Goal: Transaction & Acquisition: Purchase product/service

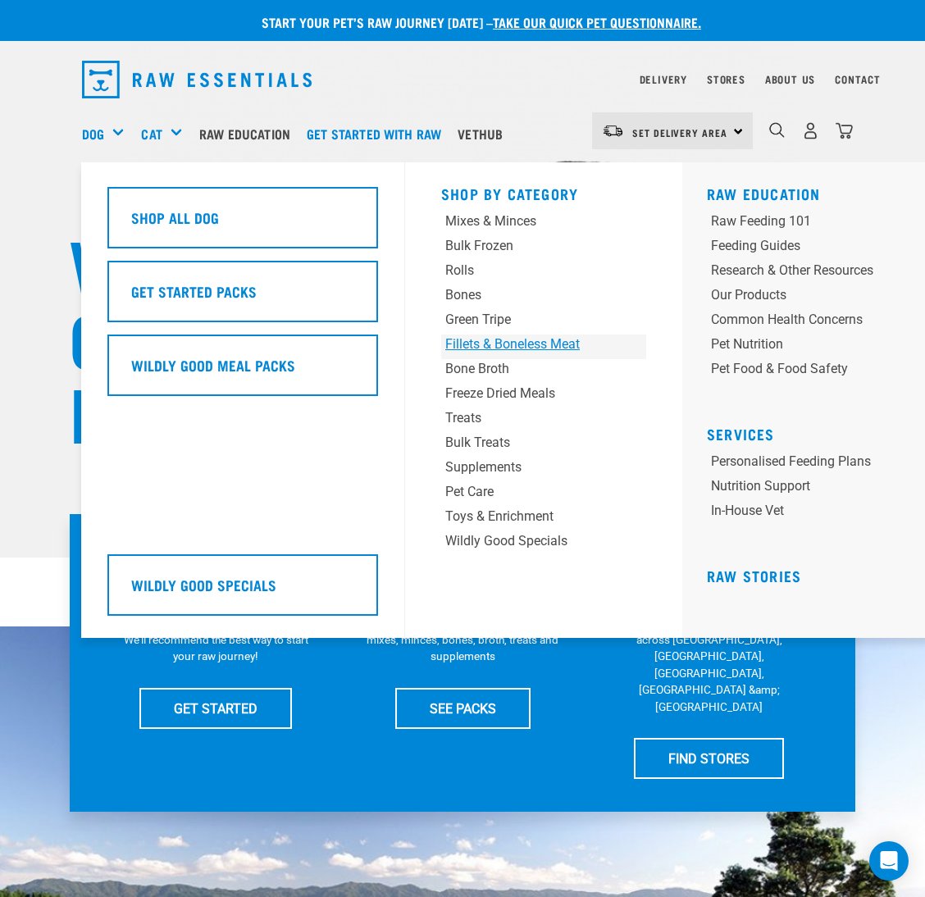
click at [478, 345] on div "Fillets & Boneless Meat" at bounding box center [526, 345] width 162 height 20
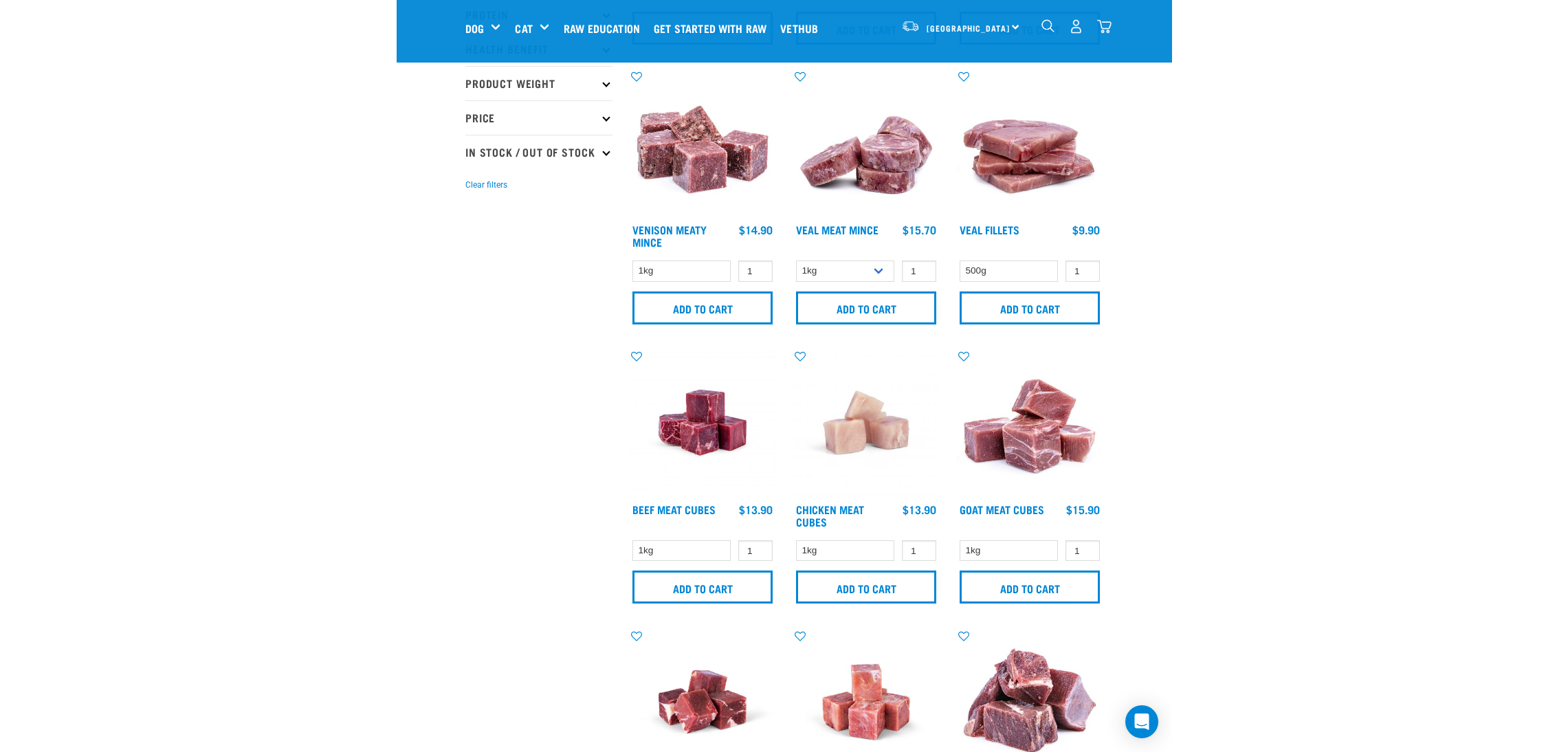
scroll to position [103, 0]
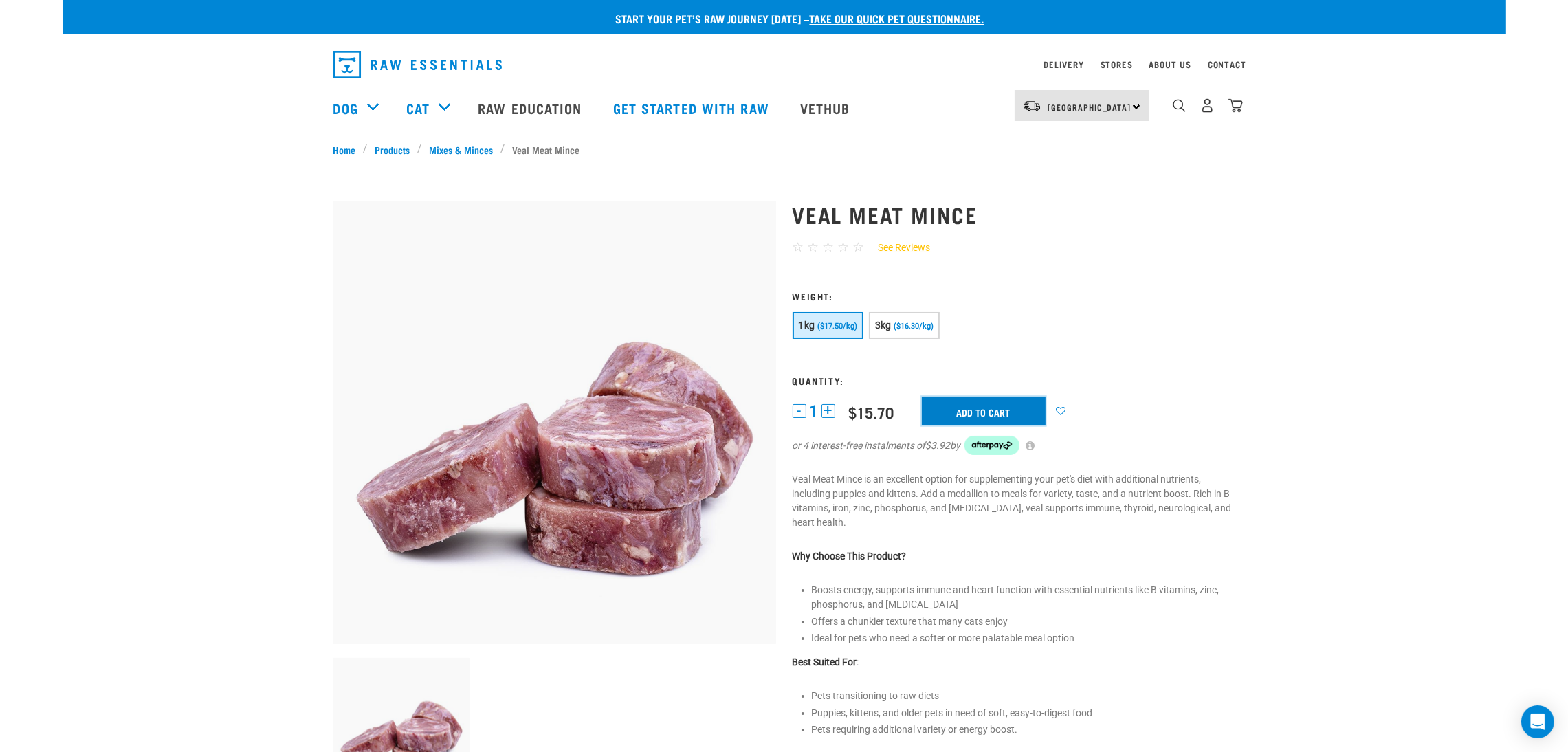
click at [947, 413] on input "Add to cart" at bounding box center [984, 411] width 124 height 29
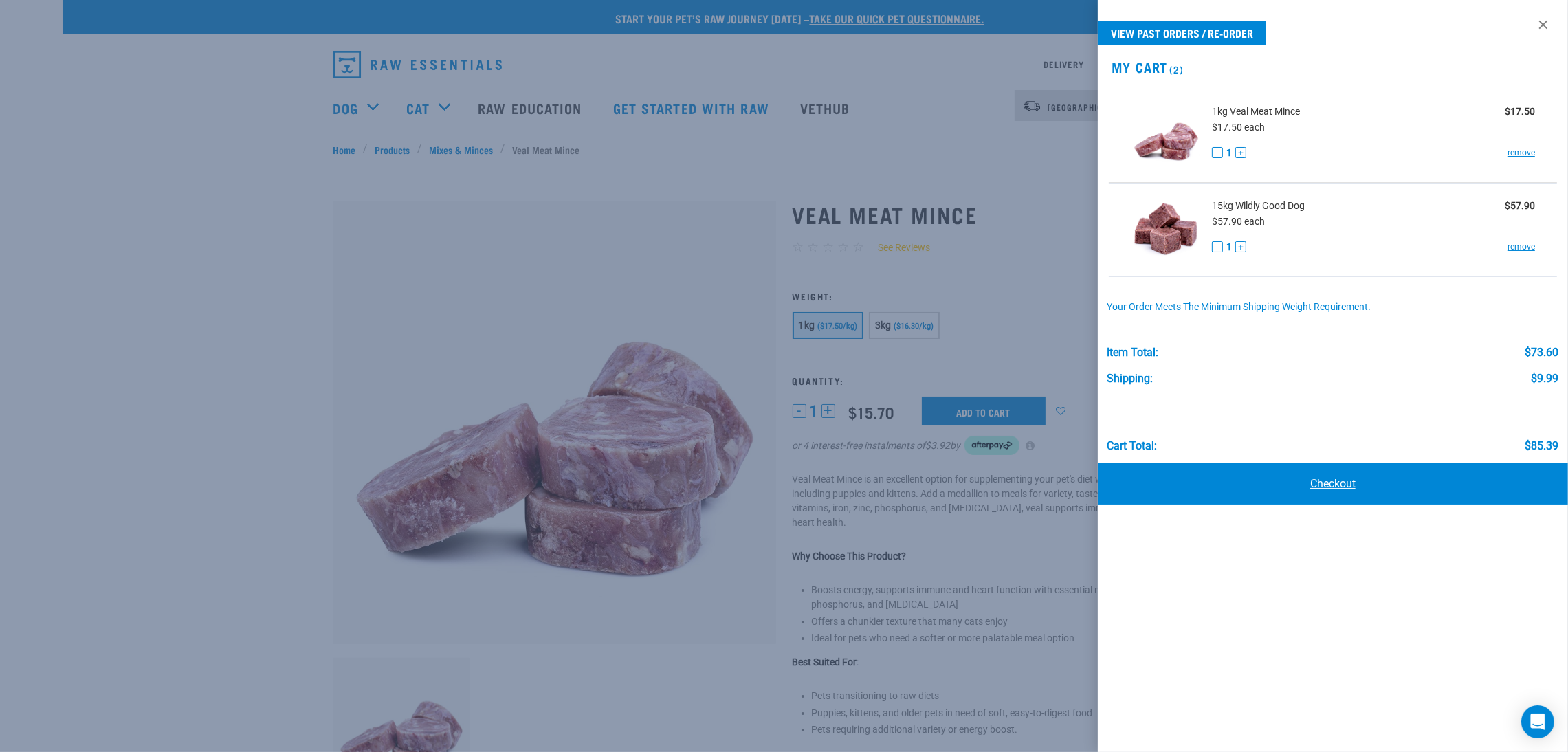
click at [1265, 484] on link "Checkout" at bounding box center [1333, 484] width 470 height 41
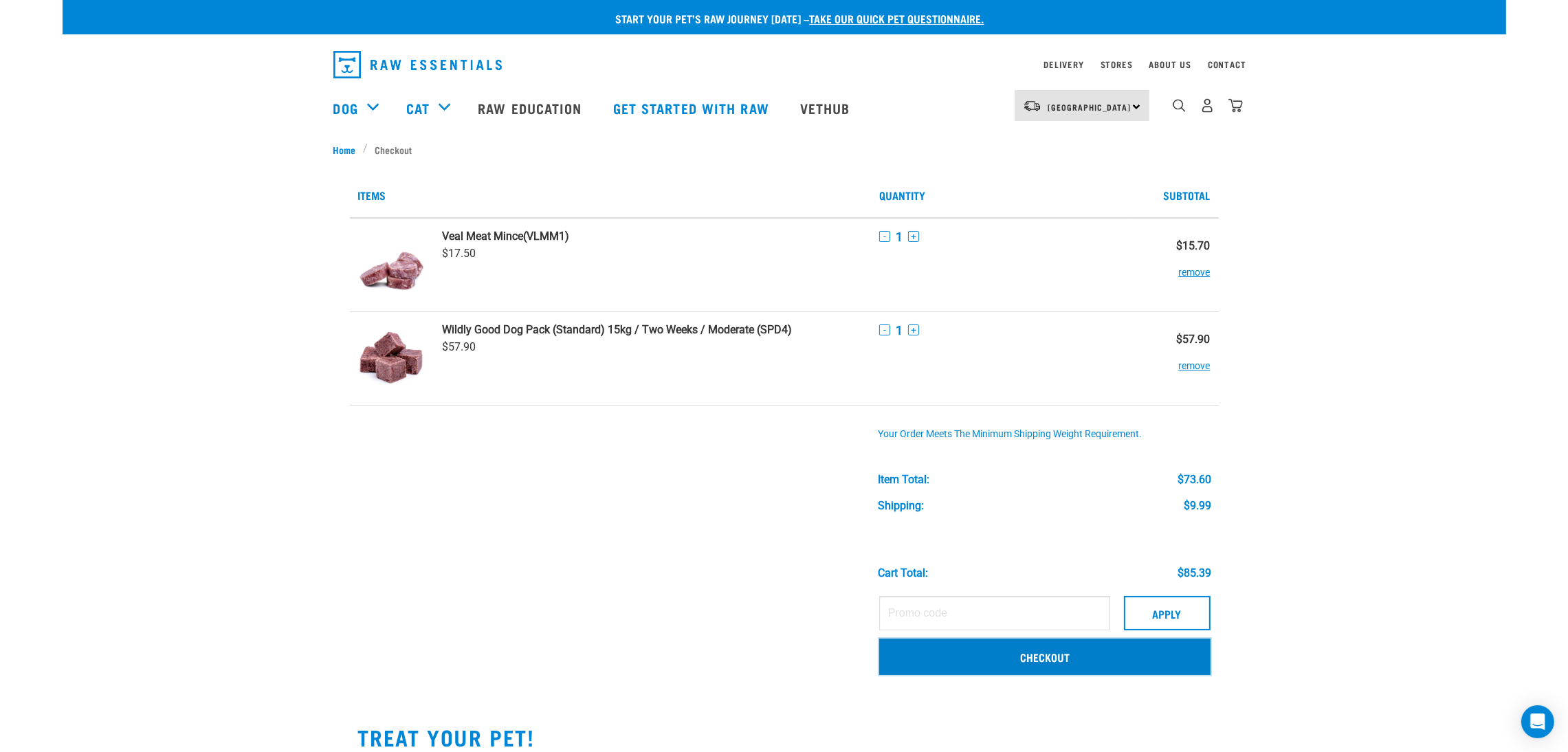
click at [1001, 651] on link "Checkout" at bounding box center [1044, 656] width 331 height 36
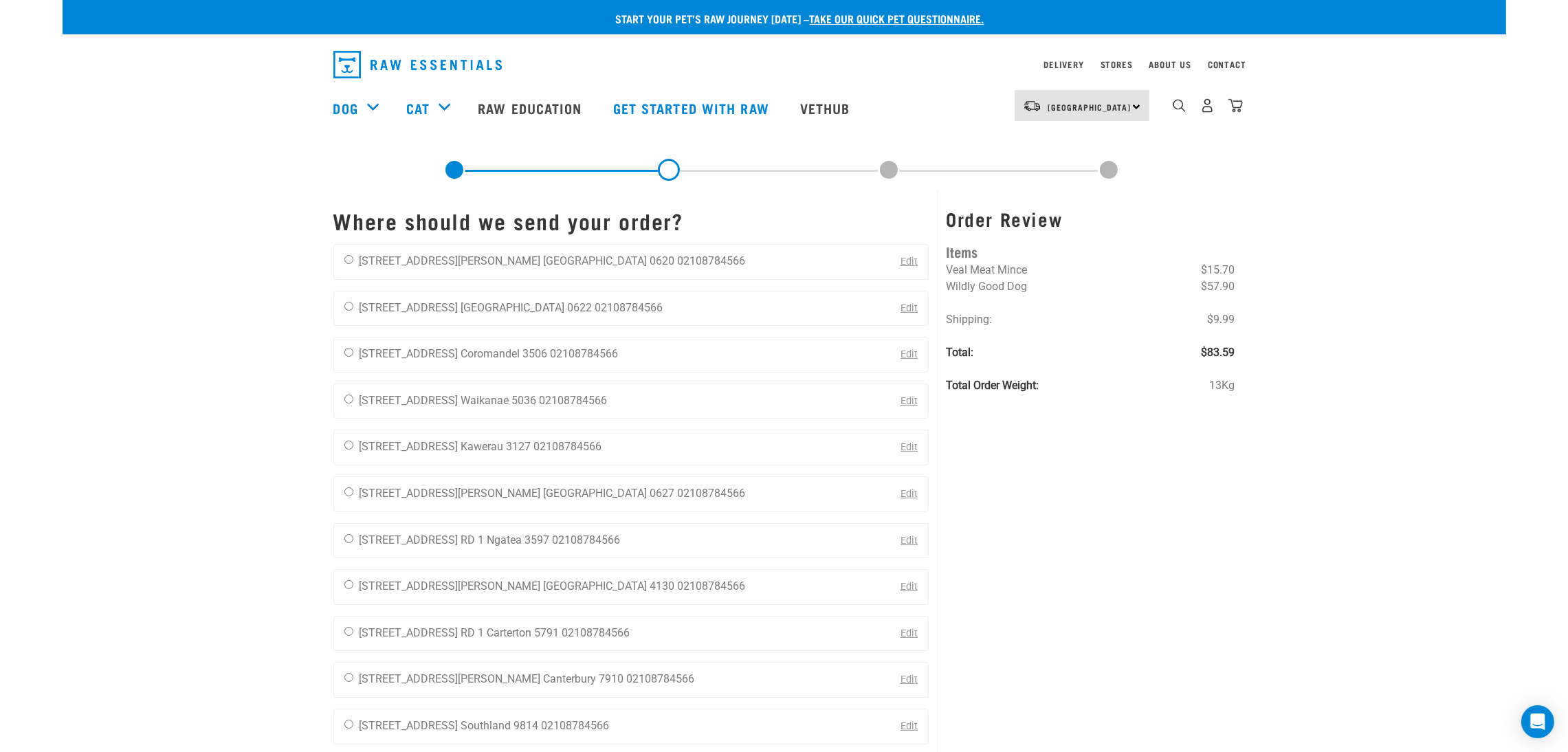
scroll to position [103, 0]
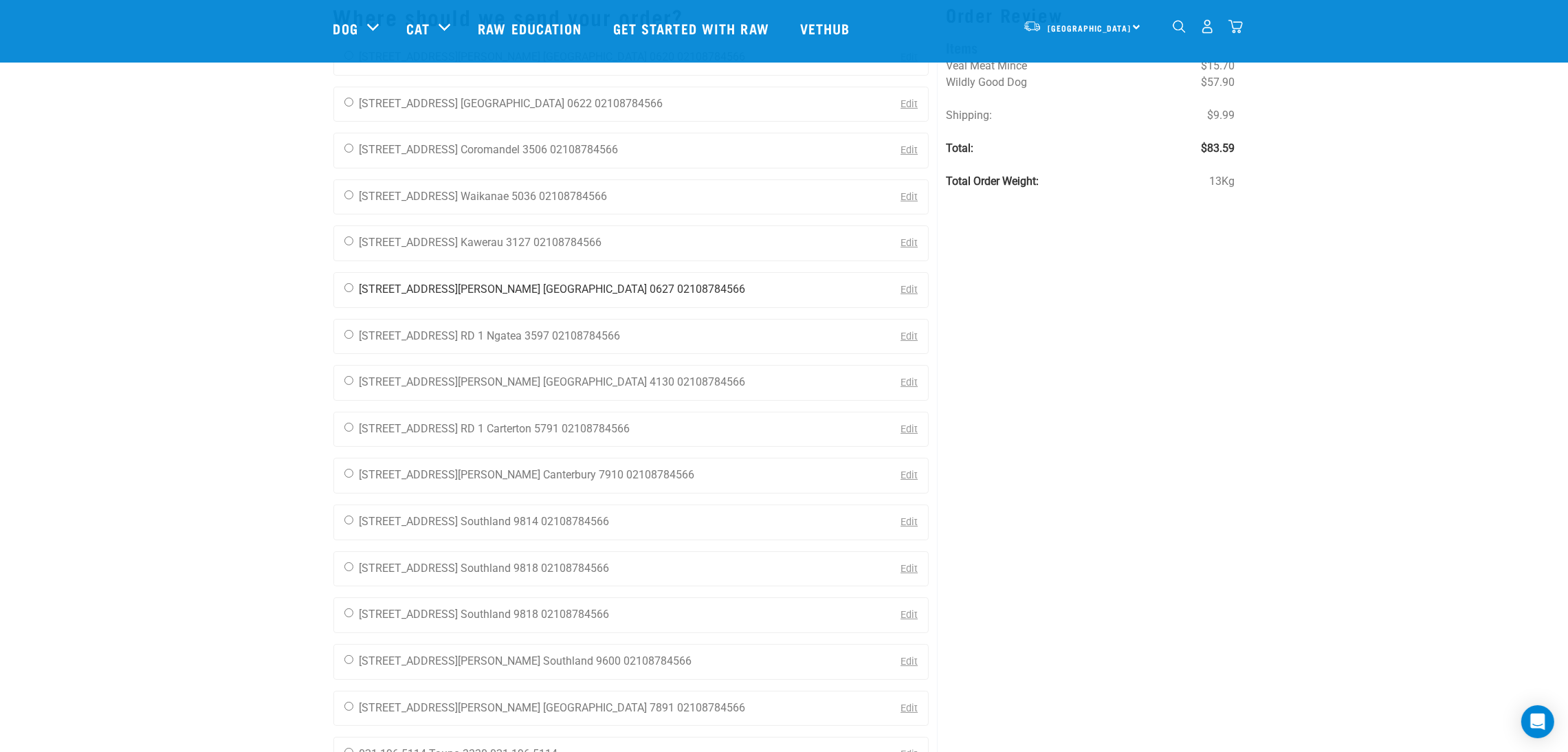
click at [347, 289] on input "radio" at bounding box center [349, 288] width 9 height 9
radio input "true"
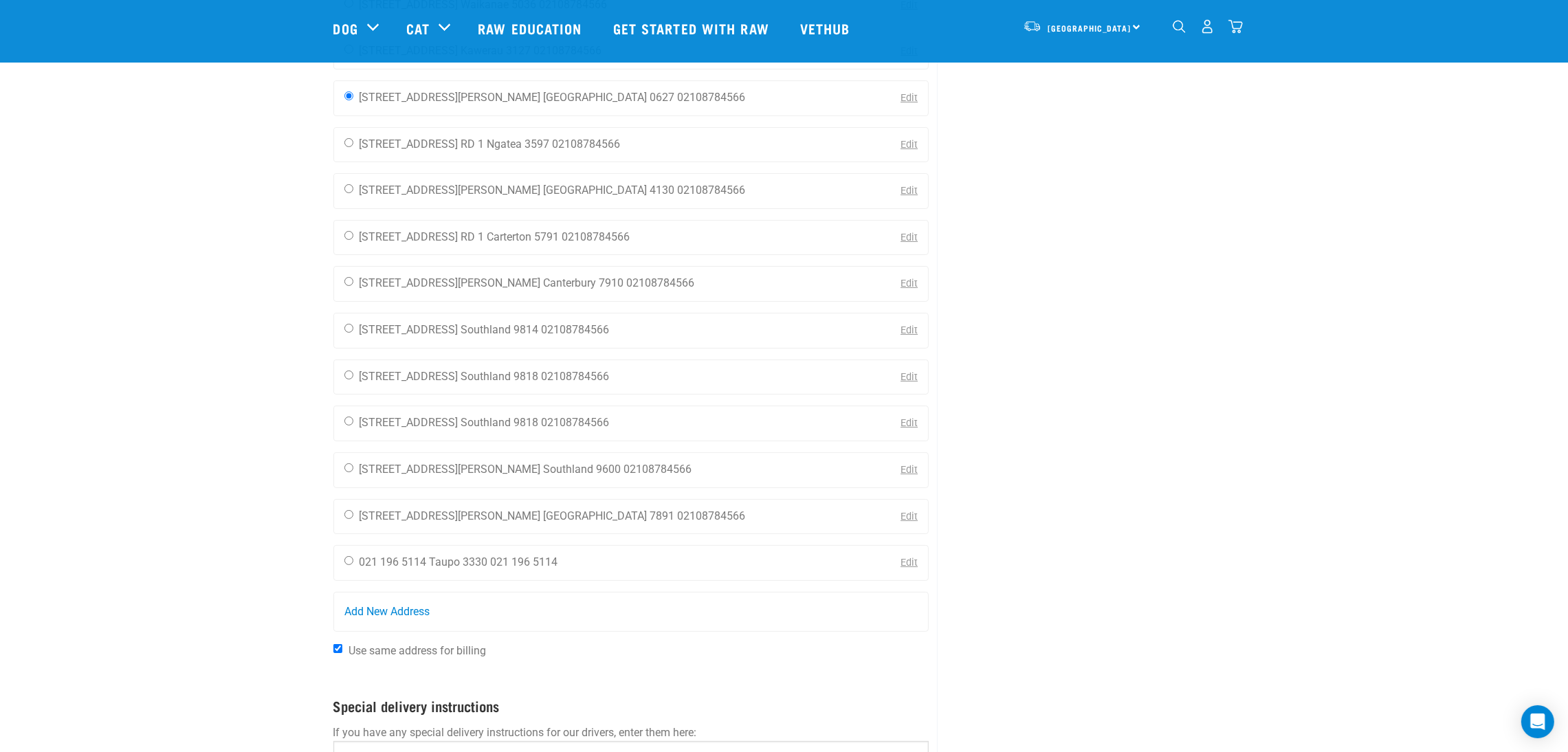
scroll to position [722, 0]
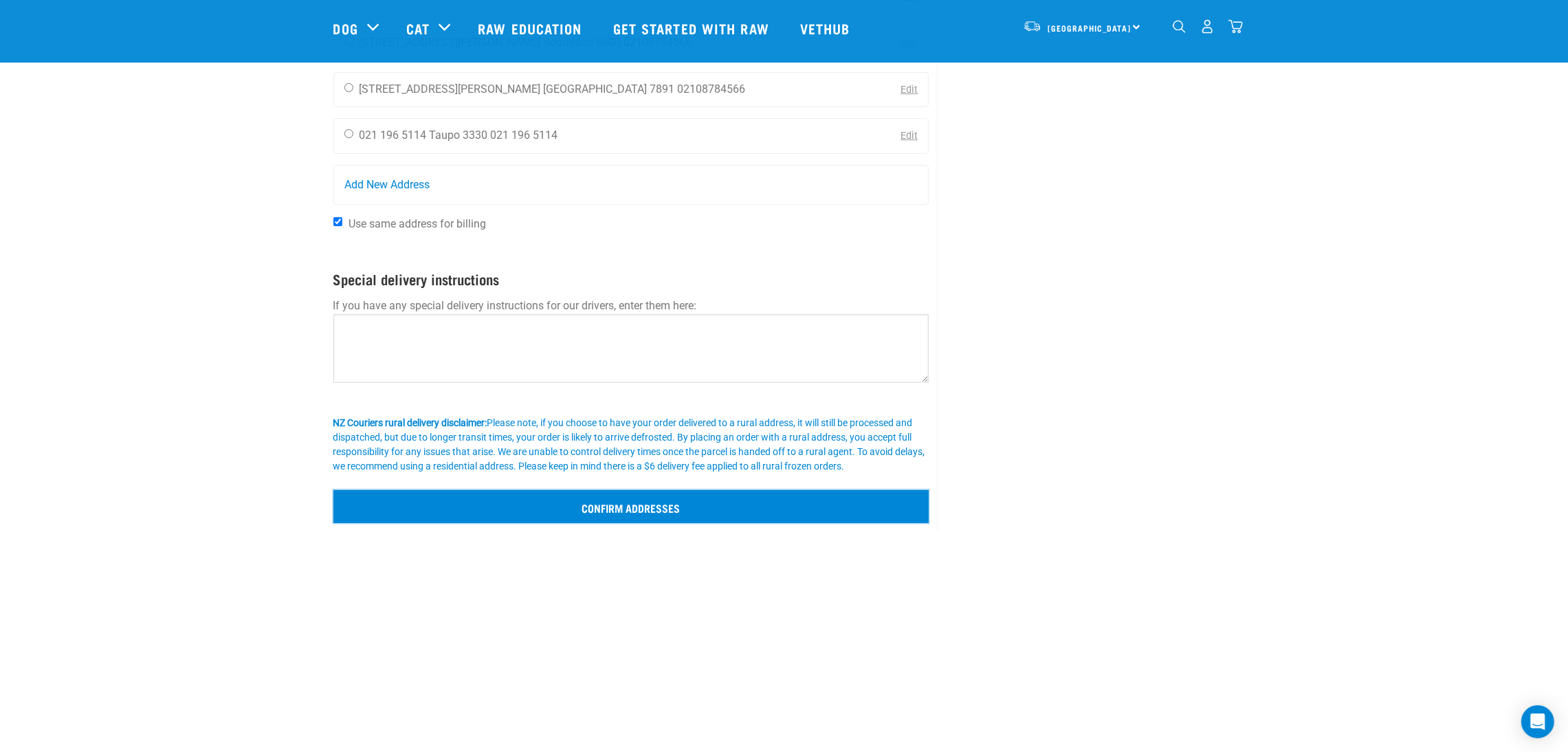
click at [727, 518] on input "Confirm addresses" at bounding box center [631, 506] width 596 height 33
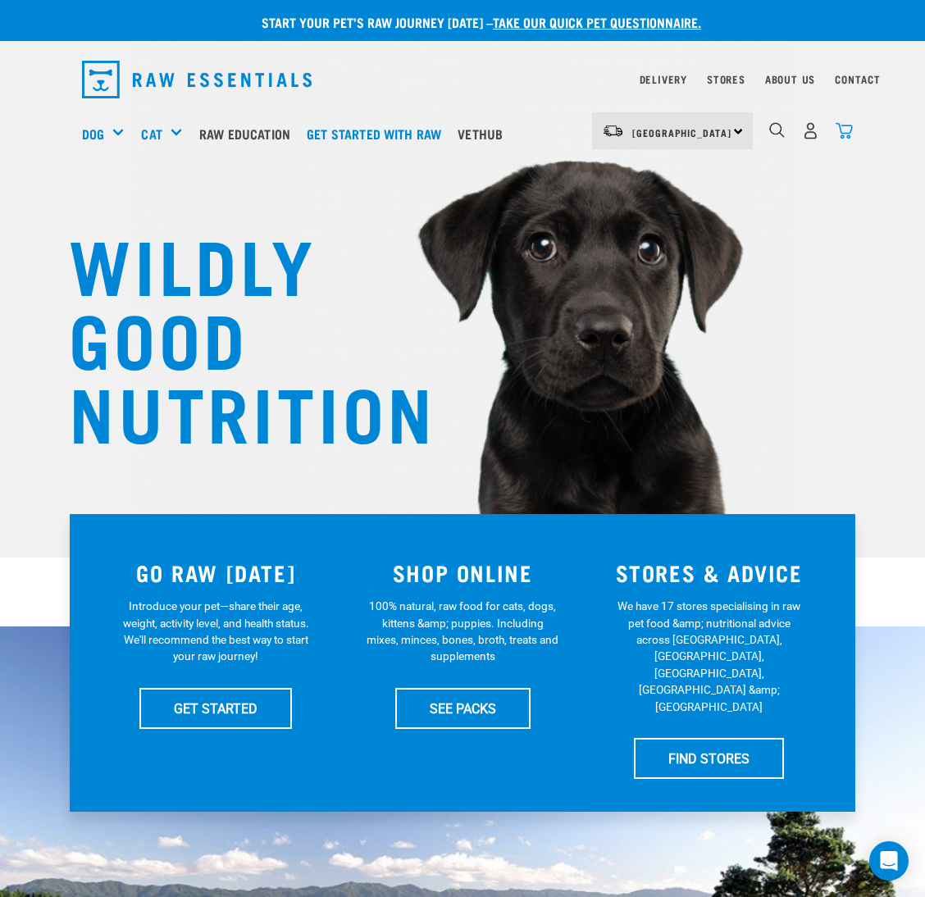
click at [843, 130] on img "dropdown navigation" at bounding box center [844, 130] width 17 height 17
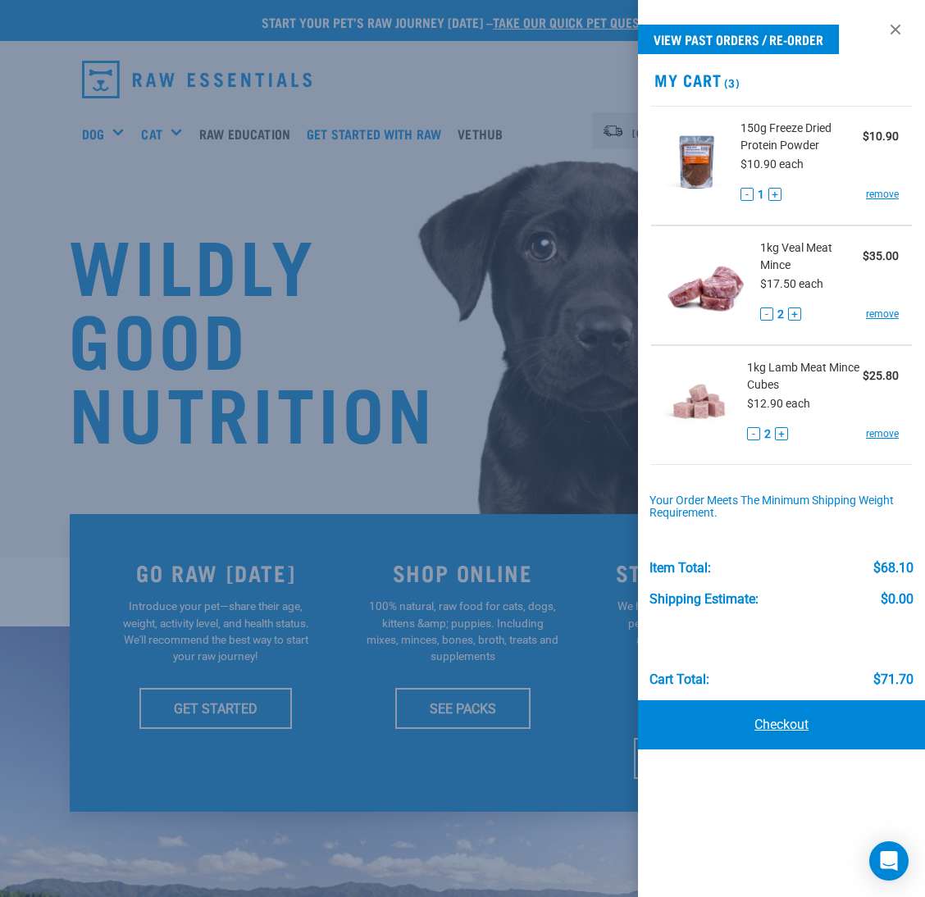
click at [809, 725] on link "Checkout" at bounding box center [781, 724] width 287 height 49
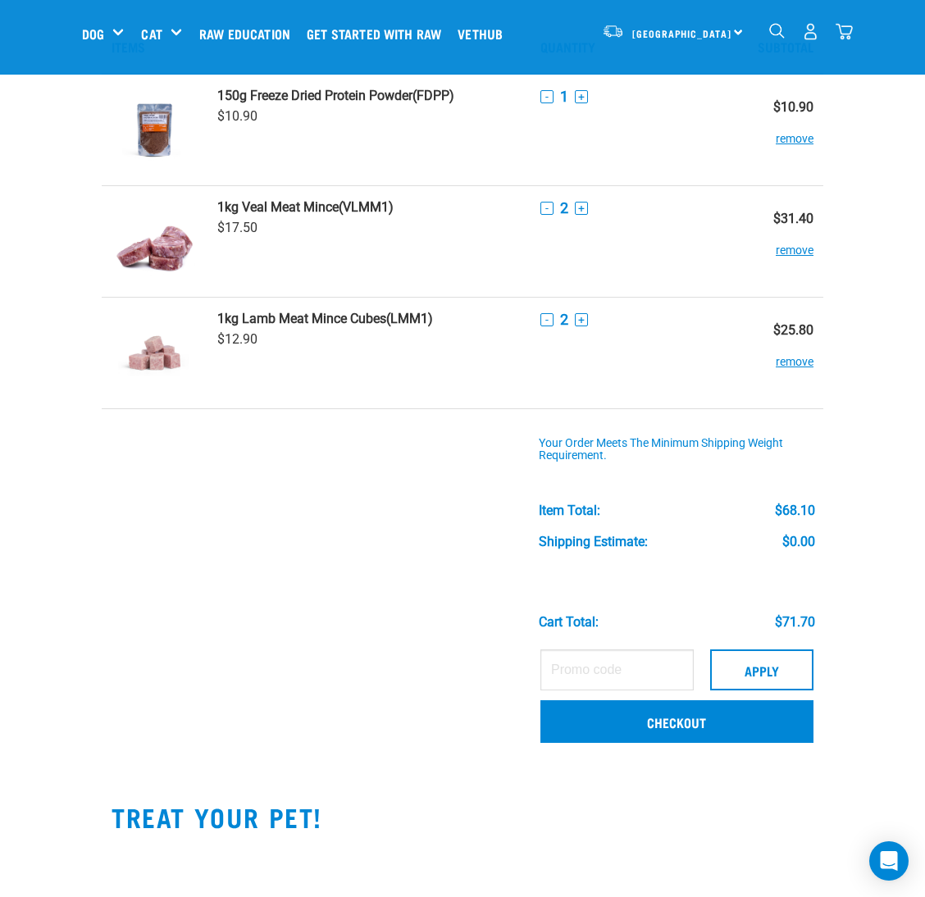
scroll to position [123, 0]
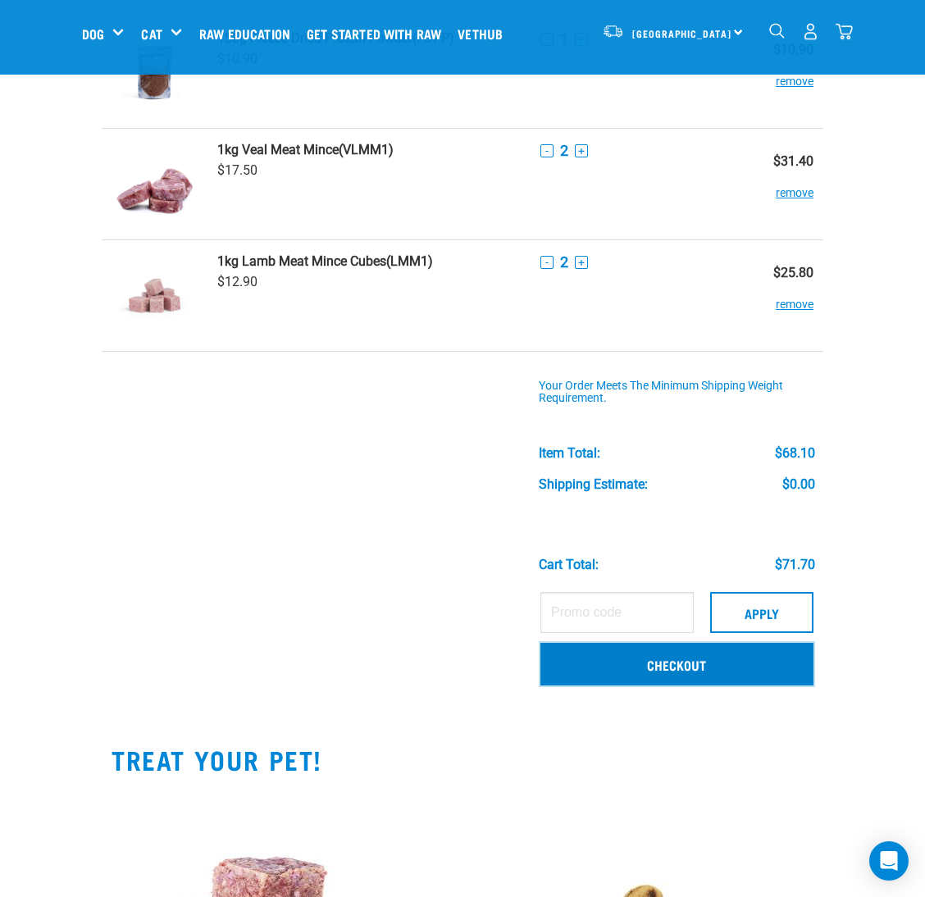
click at [659, 672] on link "Checkout" at bounding box center [676, 664] width 273 height 43
click at [614, 659] on link "Checkout" at bounding box center [676, 664] width 273 height 43
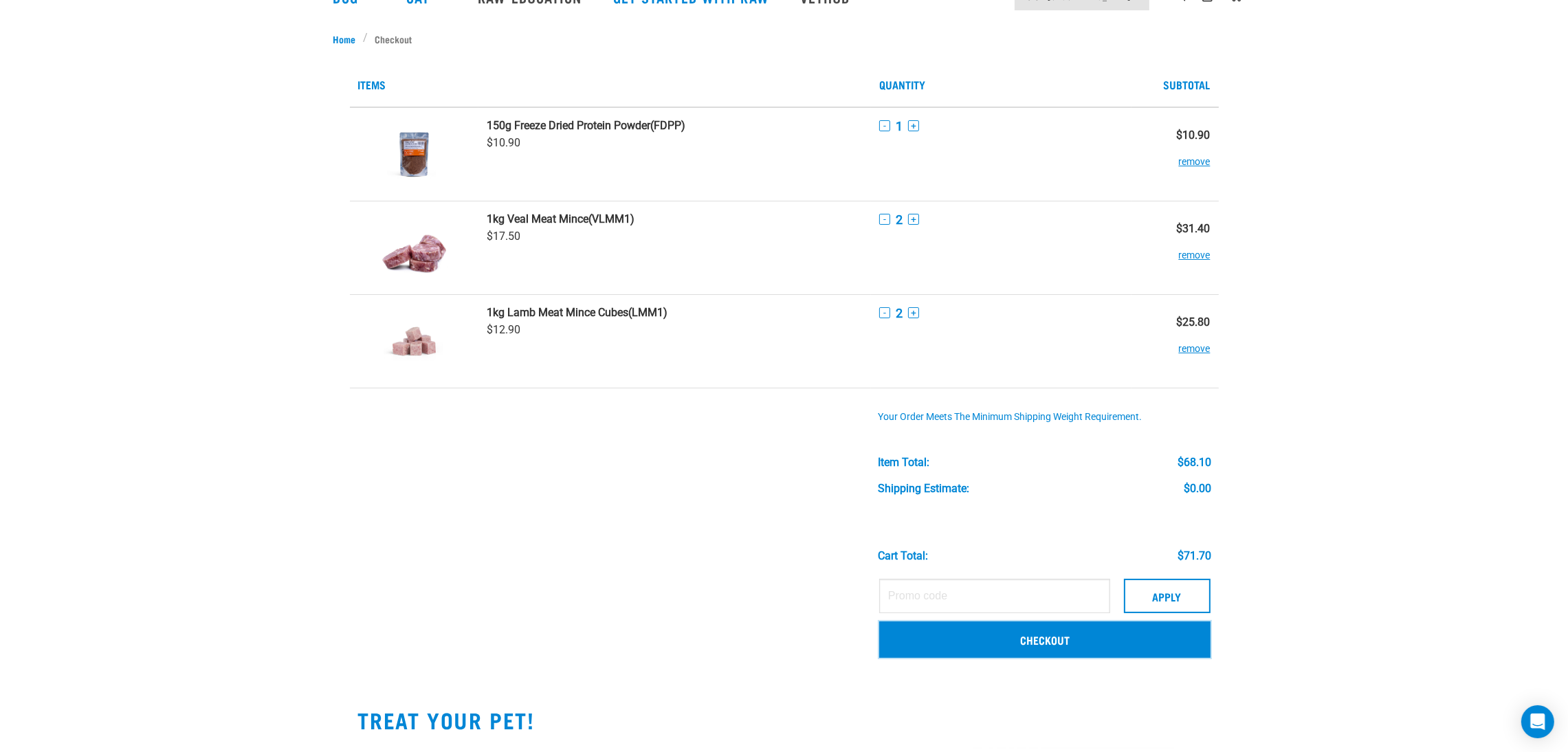
scroll to position [0, 0]
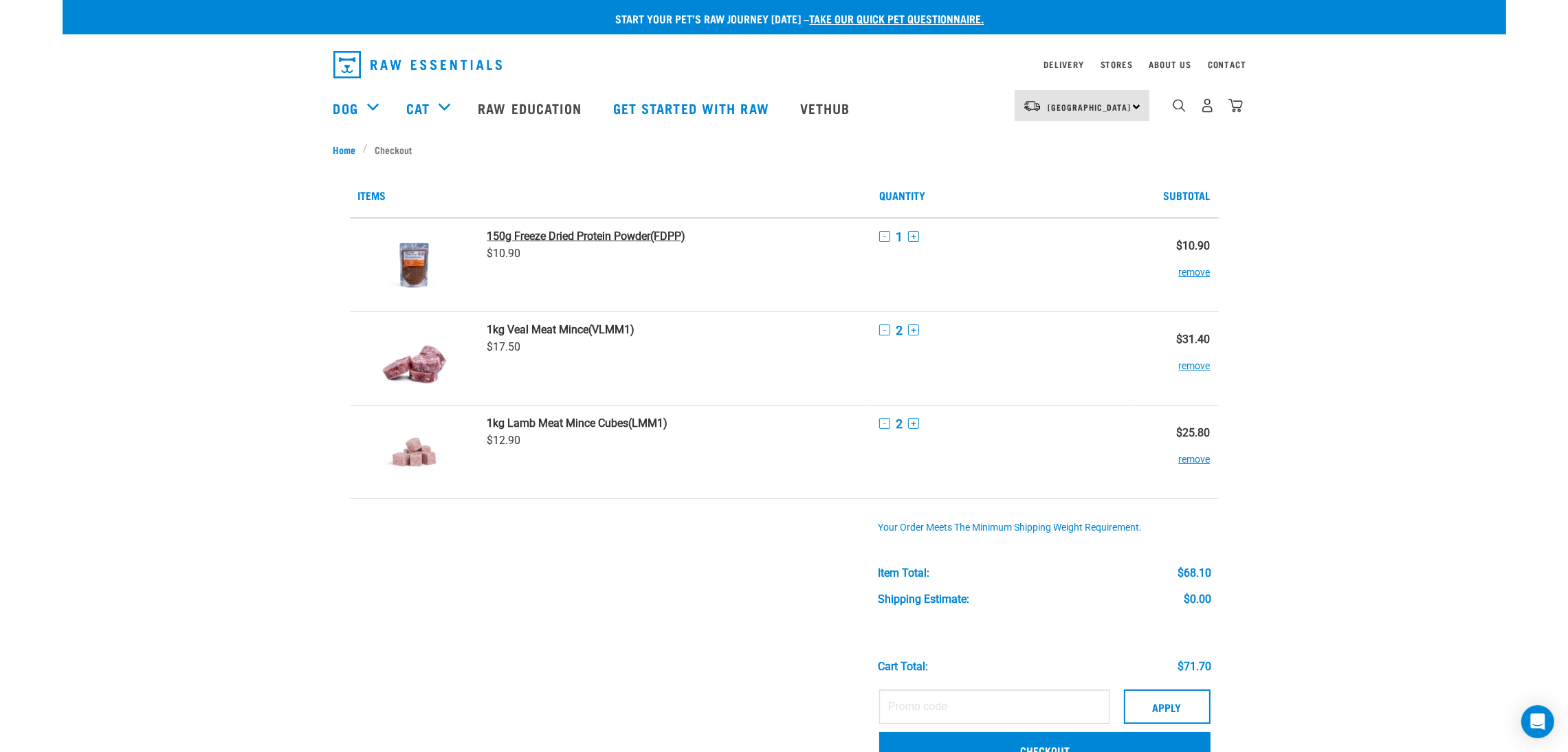
scroll to position [103, 0]
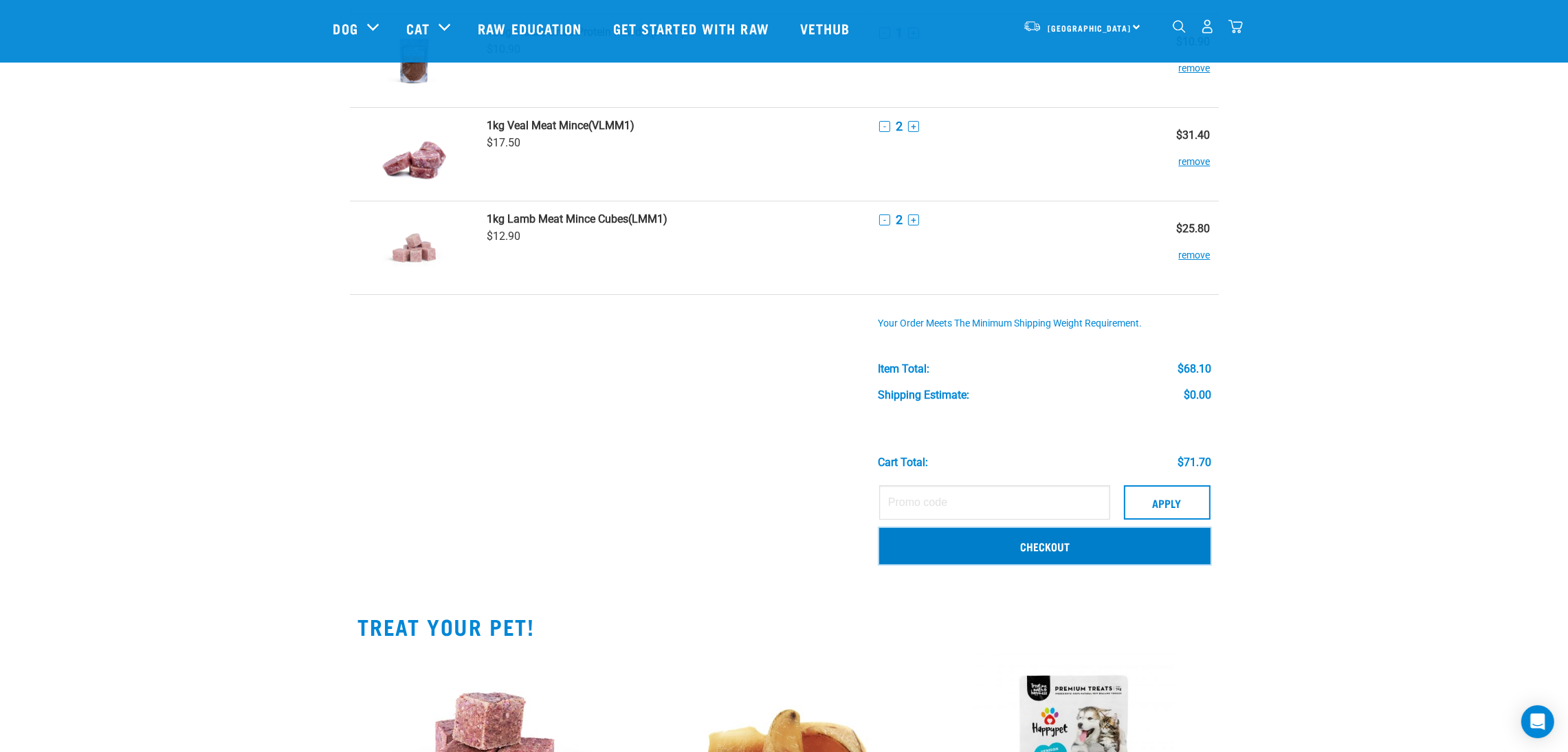
click at [944, 537] on link "Checkout" at bounding box center [1044, 546] width 331 height 36
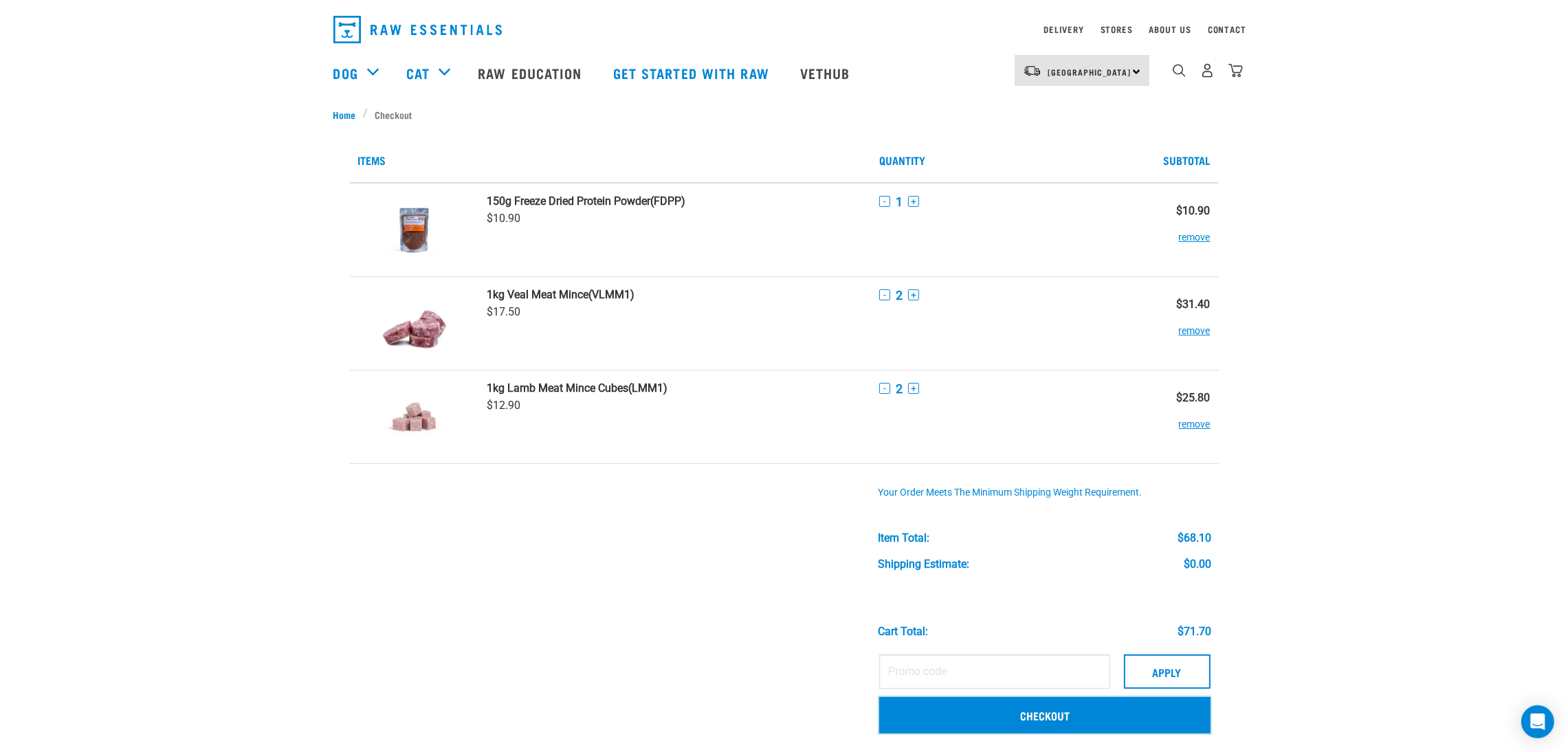
scroll to position [0, 0]
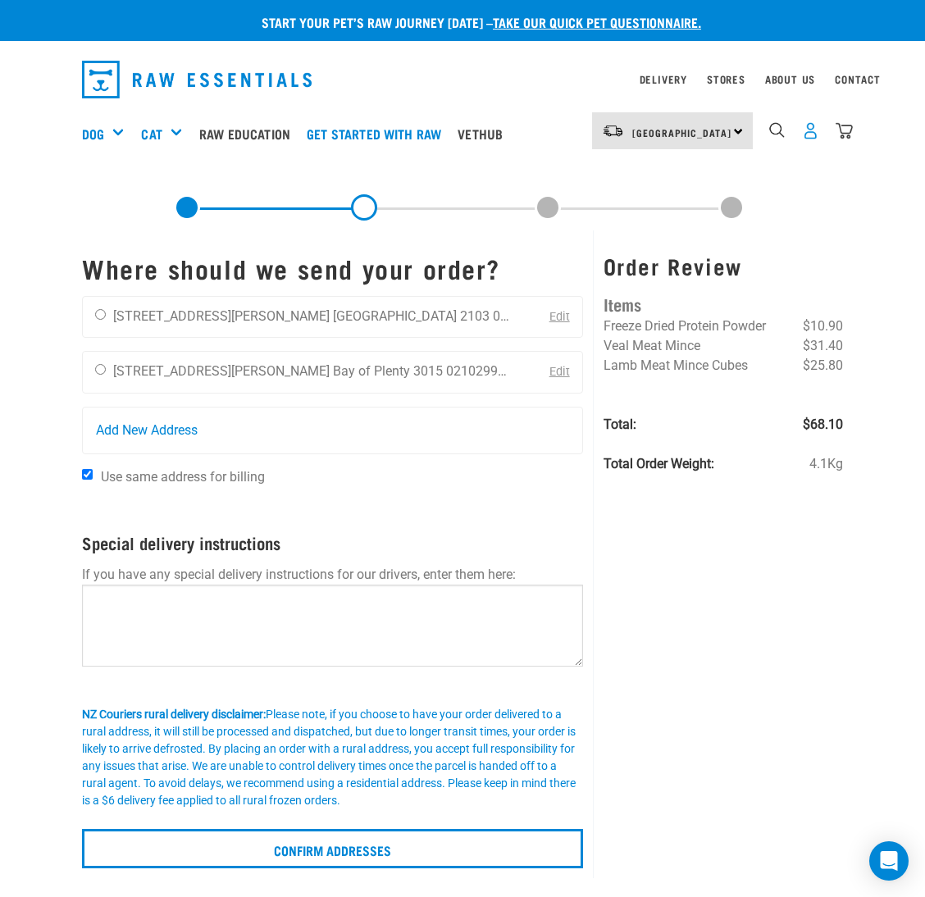
click at [814, 135] on img "dropdown navigation" at bounding box center [810, 130] width 17 height 17
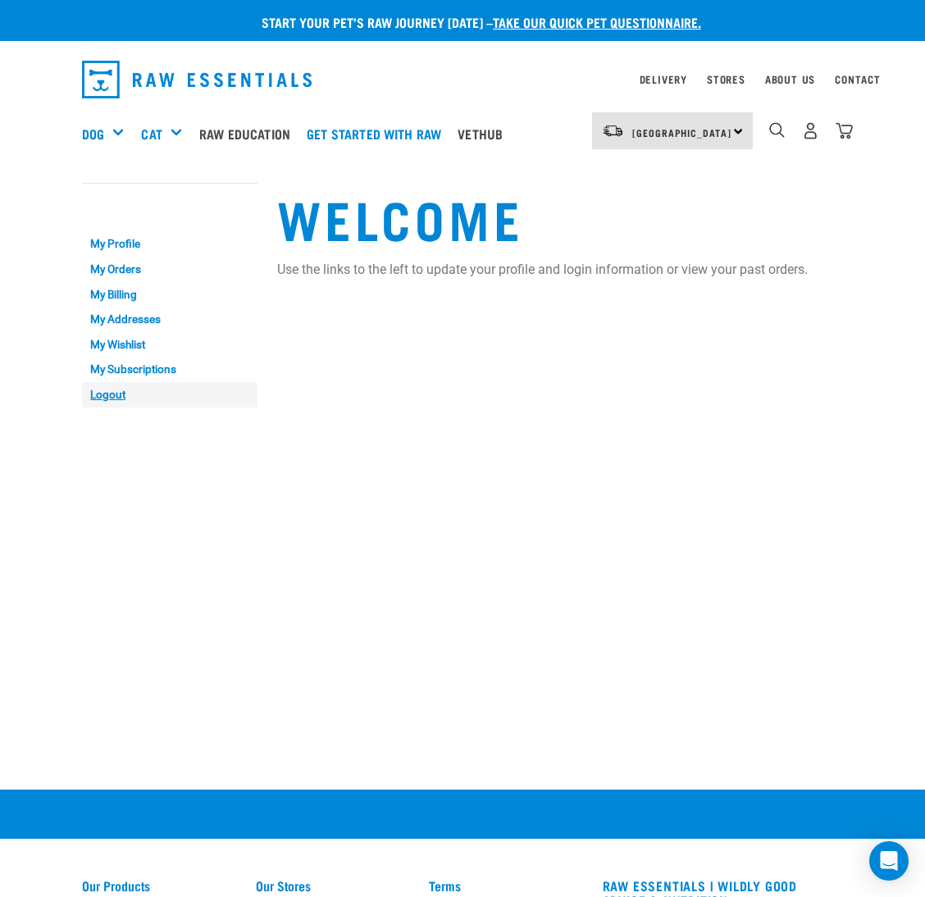
click at [119, 399] on link "Logout" at bounding box center [170, 394] width 176 height 25
